Goal: Task Accomplishment & Management: Use online tool/utility

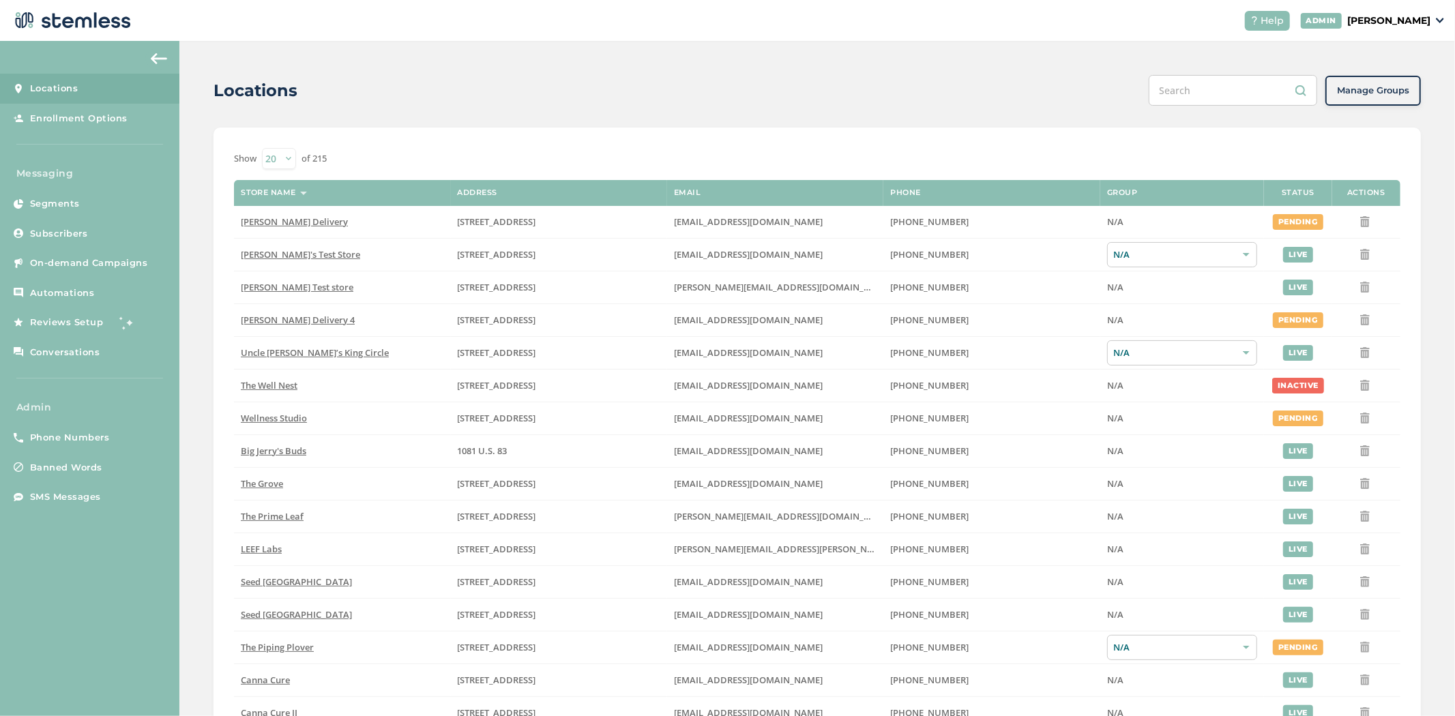
click at [1393, 23] on p "[PERSON_NAME]" at bounding box center [1388, 21] width 83 height 14
click at [1373, 101] on span "Impersonate" at bounding box center [1395, 99] width 67 height 14
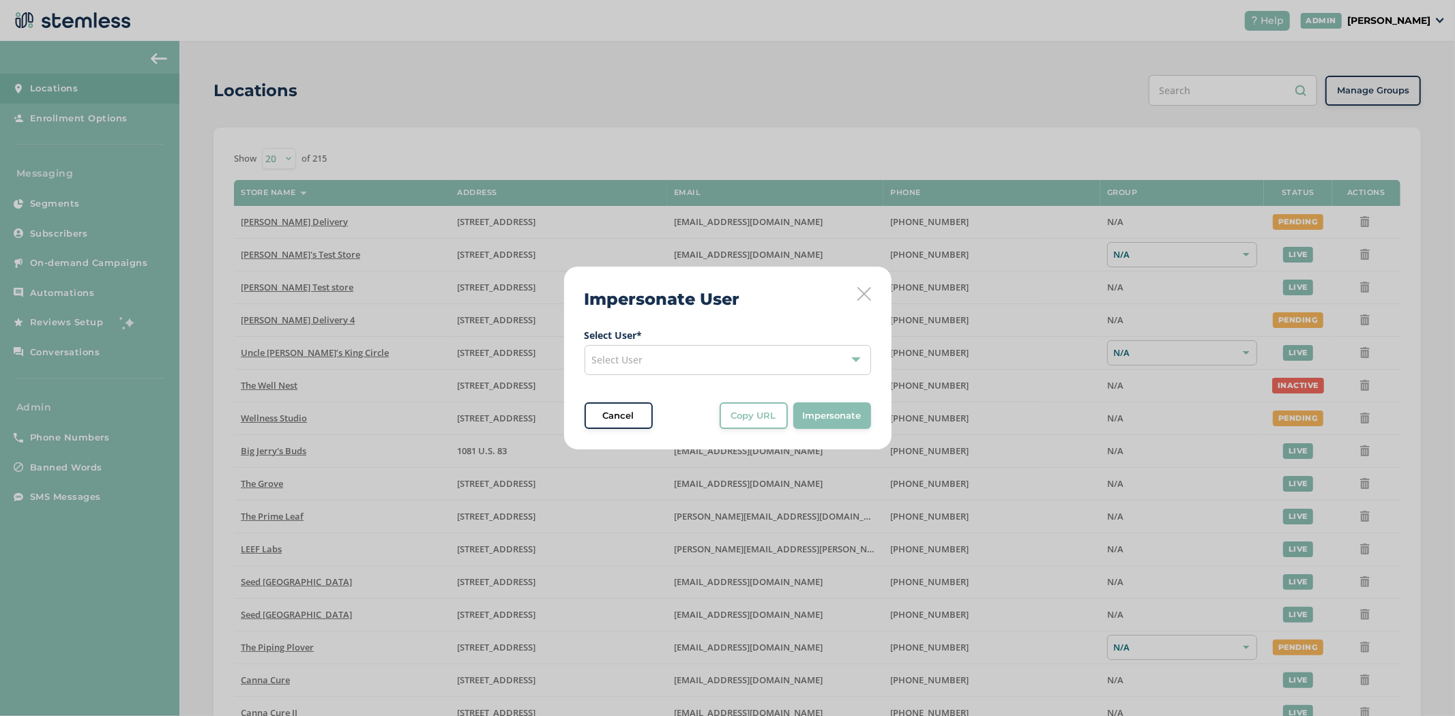
click at [630, 365] on span "Select User" at bounding box center [617, 359] width 51 height 13
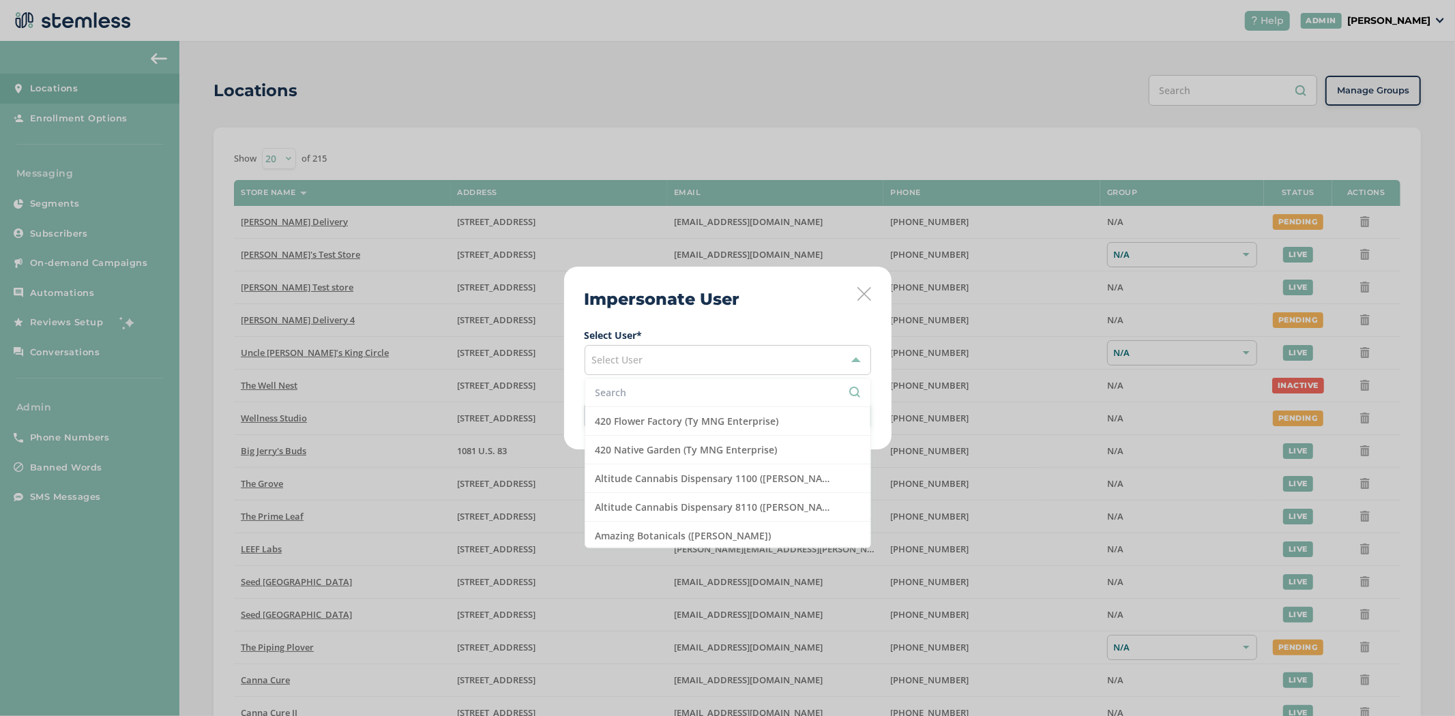
drag, startPoint x: 634, startPoint y: 392, endPoint x: 642, endPoint y: 398, distance: 9.3
click at [639, 394] on input "text" at bounding box center [728, 392] width 265 height 14
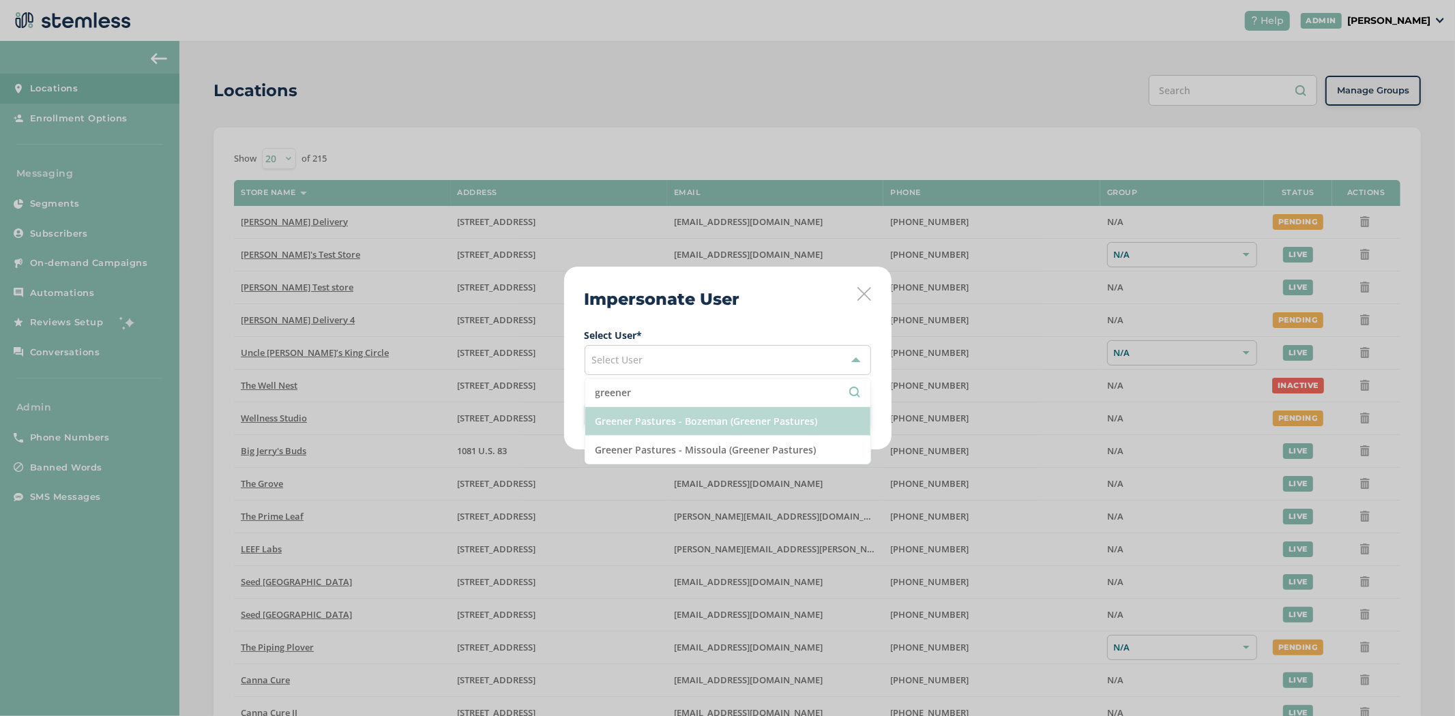
type input "greener"
click at [701, 428] on li "Greener Pastures - Bozeman (Greener Pastures)" at bounding box center [727, 421] width 285 height 29
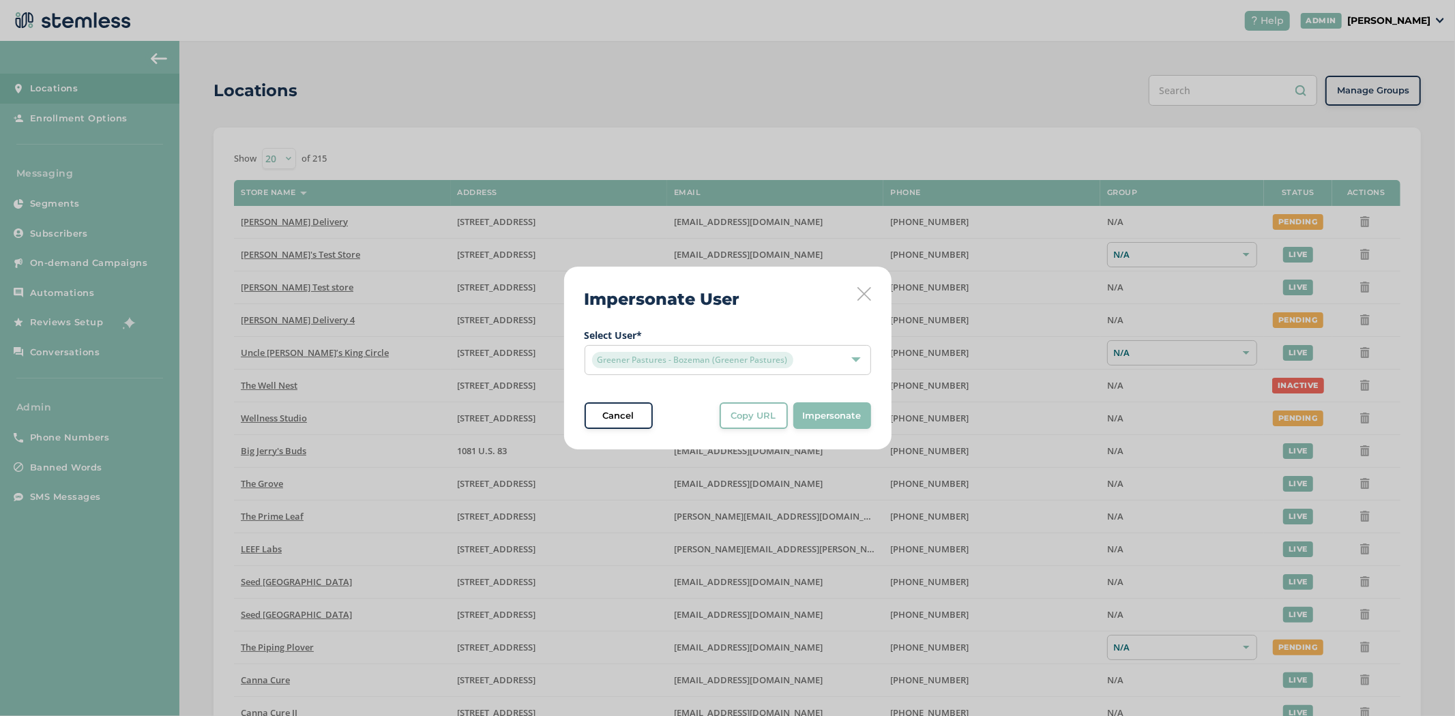
click at [845, 415] on span "Impersonate" at bounding box center [832, 416] width 59 height 14
